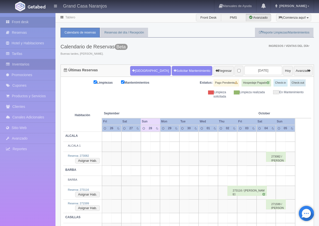
click at [28, 65] on link "Inventarios" at bounding box center [28, 64] width 56 height 10
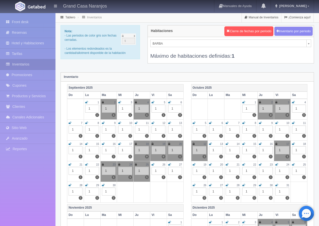
click at [86, 185] on icon at bounding box center [86, 185] width 3 height 3
click at [104, 186] on icon at bounding box center [103, 185] width 3 height 3
